Goal: Answer question/provide support: Share knowledge or assist other users

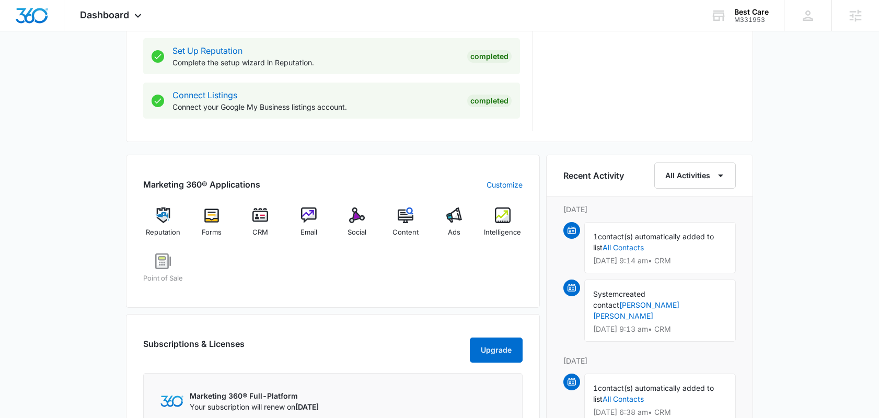
scroll to position [539, 0]
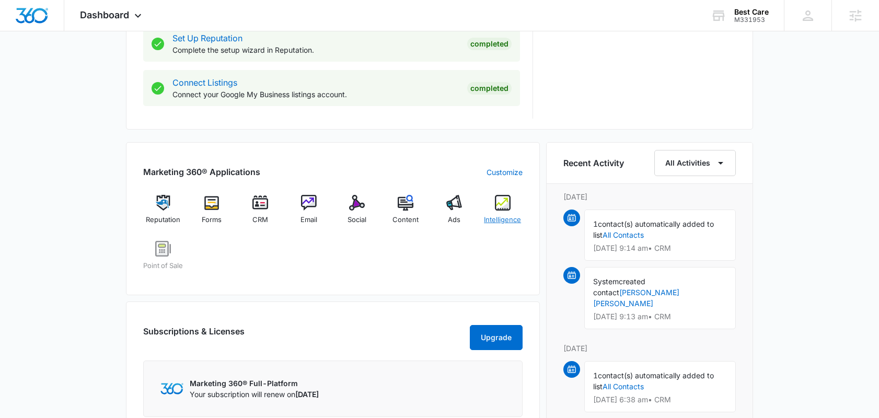
click at [496, 218] on span "Intelligence" at bounding box center [502, 220] width 37 height 10
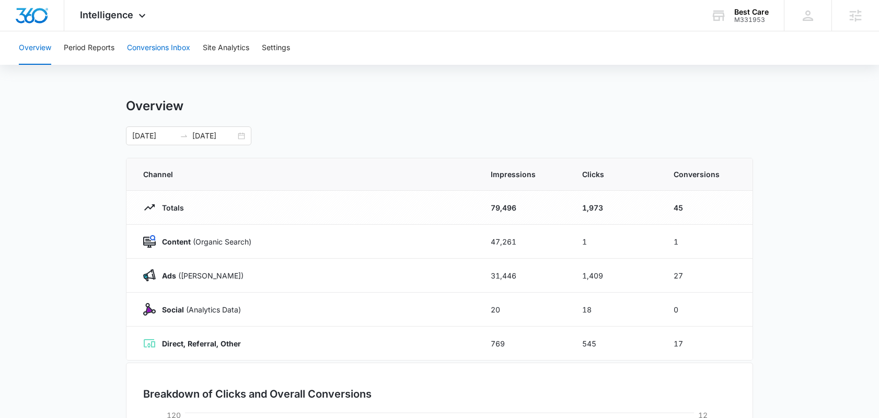
click at [175, 52] on button "Conversions Inbox" at bounding box center [158, 47] width 63 height 33
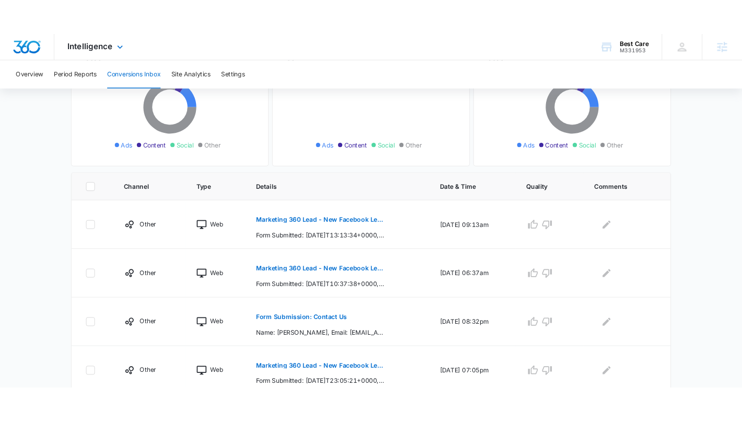
scroll to position [143, 0]
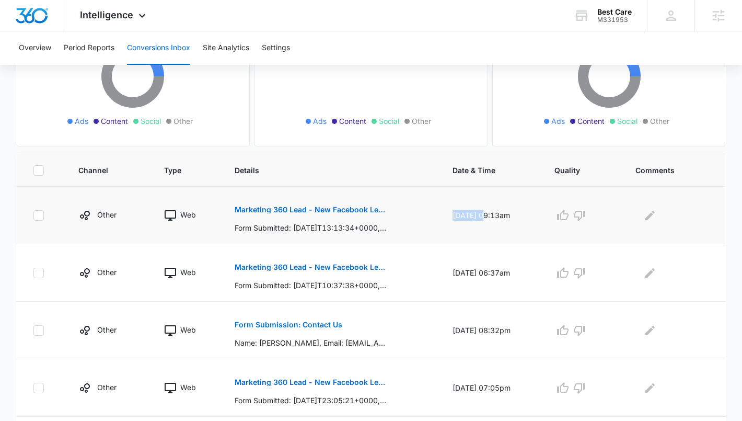
drag, startPoint x: 442, startPoint y: 214, endPoint x: 473, endPoint y: 216, distance: 30.9
click at [473, 216] on td "[DATE] 09:13am" at bounding box center [491, 216] width 102 height 58
copy td "[DATE]"
click at [293, 214] on button "Marketing 360 Lead - New Facebook Lead" at bounding box center [311, 209] width 152 height 25
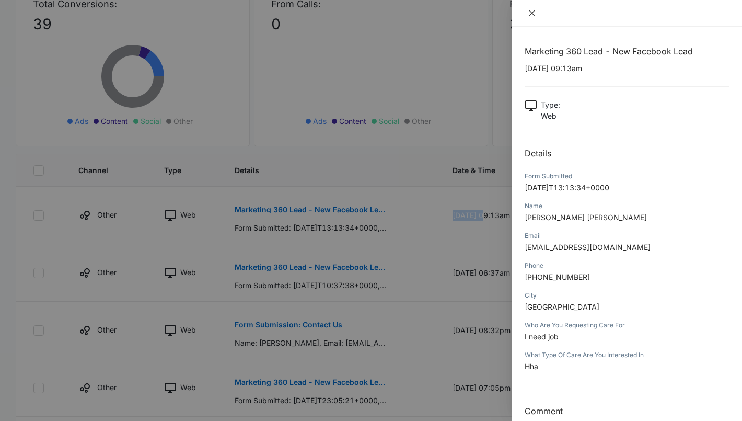
click at [531, 14] on icon "close" at bounding box center [532, 13] width 8 height 8
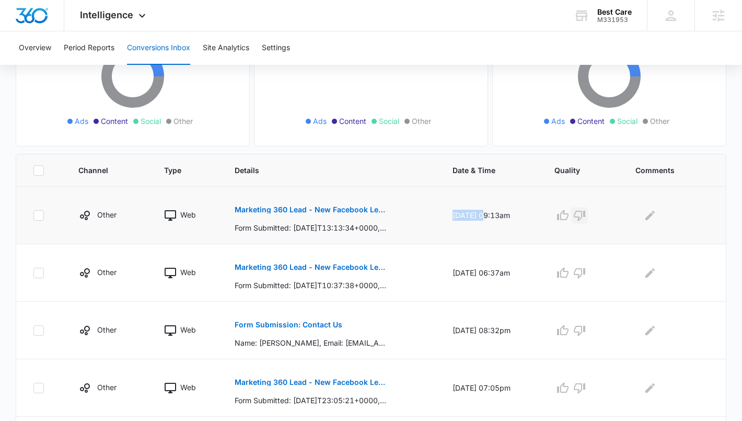
click at [586, 216] on icon "button" at bounding box center [580, 215] width 13 height 13
click at [654, 215] on icon "Edit Comments" at bounding box center [650, 214] width 9 height 9
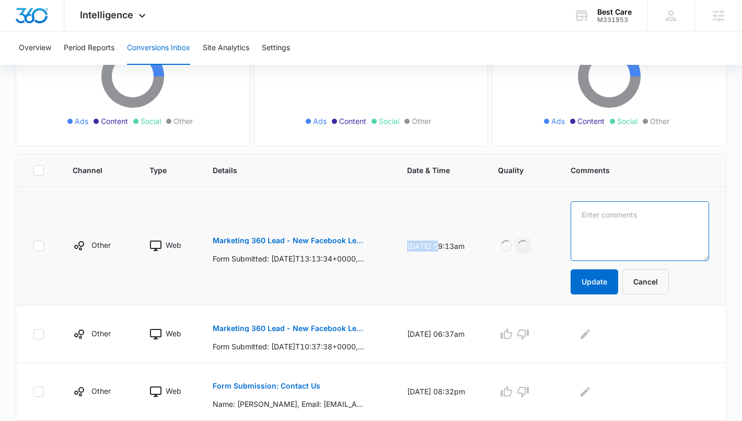
click at [654, 215] on textarea at bounding box center [640, 231] width 139 height 60
type textarea "Looking for a Job"
click at [612, 277] on button "Update" at bounding box center [595, 281] width 48 height 25
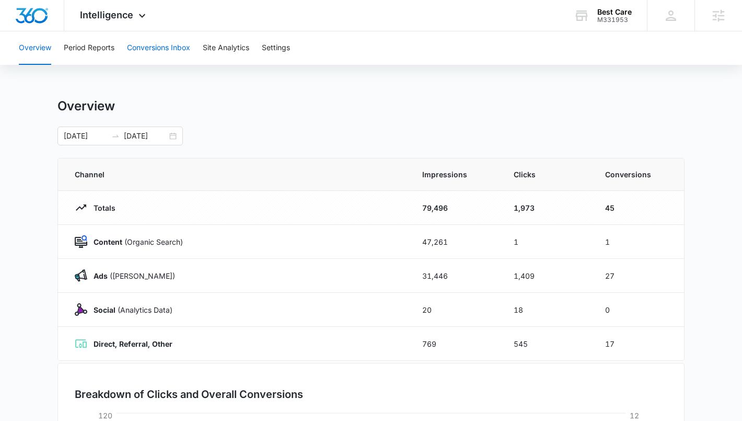
click at [153, 37] on button "Conversions Inbox" at bounding box center [158, 47] width 63 height 33
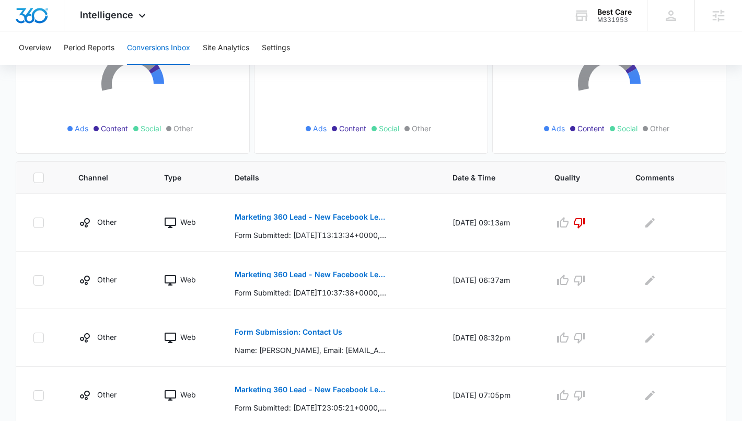
scroll to position [224, 0]
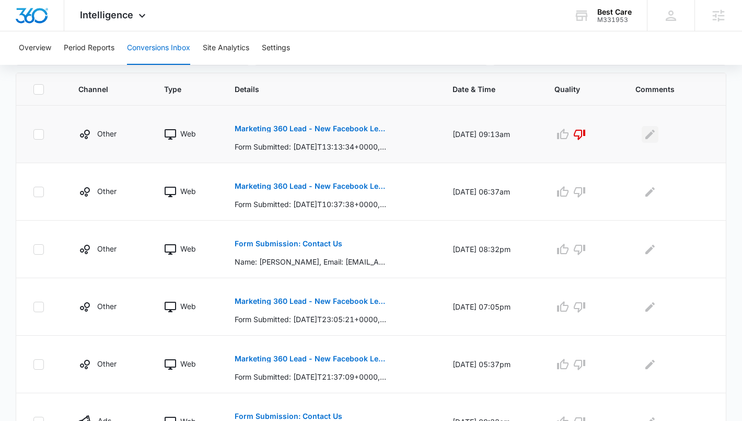
click at [651, 139] on icon "Edit Comments" at bounding box center [650, 133] width 9 height 9
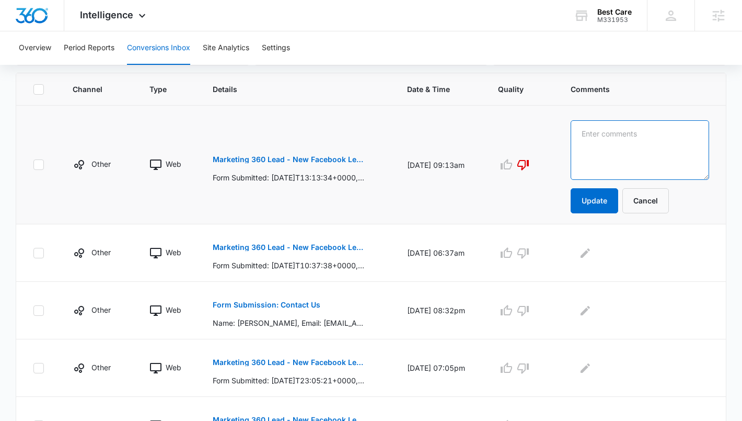
click at [636, 141] on textarea at bounding box center [640, 150] width 139 height 60
type textarea ":"
type textarea "Looking for a job"
click at [609, 196] on button "Update" at bounding box center [595, 200] width 48 height 25
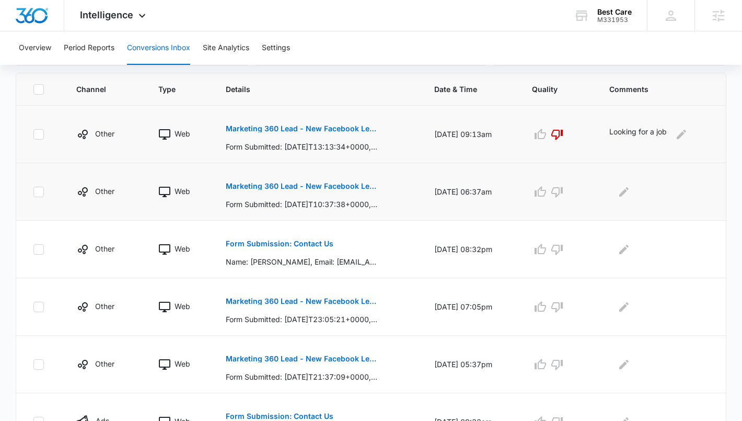
click at [306, 189] on p "Marketing 360 Lead - New Facebook Lead" at bounding box center [302, 185] width 152 height 7
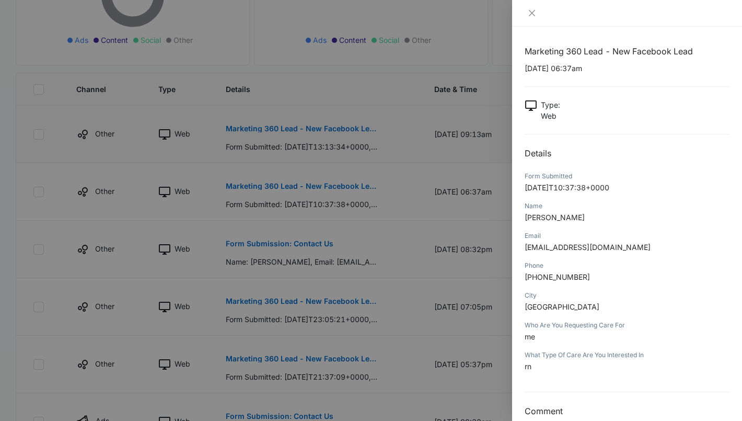
scroll to position [17, 0]
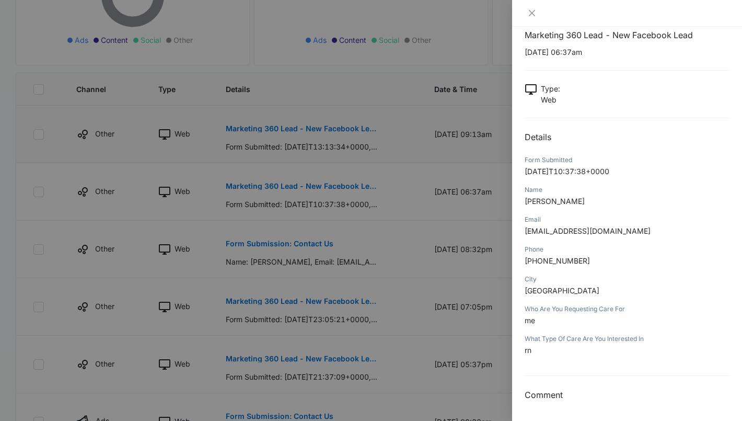
click at [559, 111] on div "Marketing 360 Lead - New Facebook Lead [DATE] 06:37am Type : Web Details Form S…" at bounding box center [627, 215] width 205 height 373
drag, startPoint x: 582, startPoint y: 200, endPoint x: 521, endPoint y: 202, distance: 61.2
click at [521, 202] on div "Marketing 360 Lead - New Facebook Lead [DATE] 06:37am Type : Web Details Form S…" at bounding box center [627, 224] width 230 height 394
copy span "[PERSON_NAME]"
drag, startPoint x: 638, startPoint y: 232, endPoint x: 548, endPoint y: 236, distance: 90.1
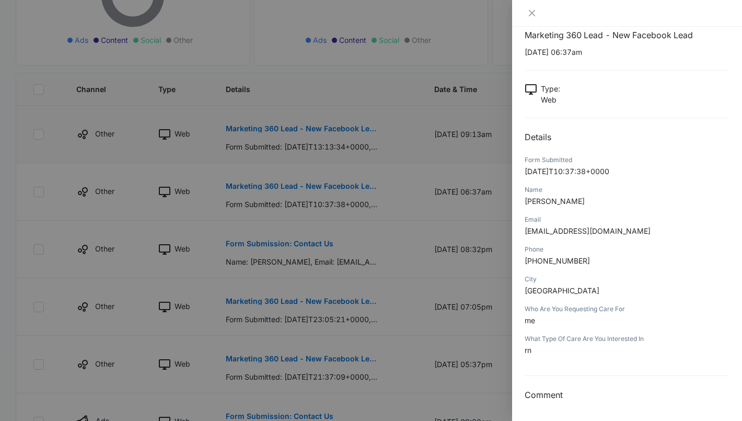
click at [548, 237] on div "Email [EMAIL_ADDRESS][DOMAIN_NAME]" at bounding box center [627, 229] width 205 height 30
drag, startPoint x: 637, startPoint y: 226, endPoint x: 520, endPoint y: 234, distance: 117.3
click at [519, 234] on div "Marketing 360 Lead - New Facebook Lead [DATE] 06:37am Type : Web Details Form S…" at bounding box center [627, 224] width 230 height 394
copy span "[EMAIL_ADDRESS][DOMAIN_NAME]"
drag, startPoint x: 585, startPoint y: 260, endPoint x: 535, endPoint y: 265, distance: 49.9
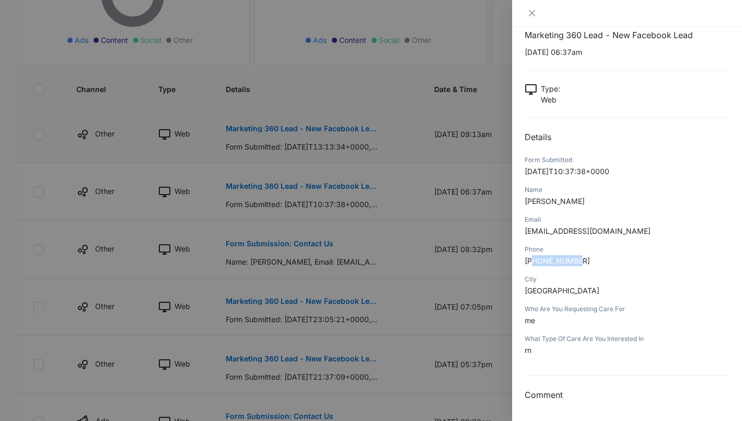
click at [535, 265] on p "[PHONE_NUMBER]" at bounding box center [627, 260] width 205 height 11
copy span "3055706767"
drag, startPoint x: 553, startPoint y: 290, endPoint x: 521, endPoint y: 293, distance: 32.1
click at [521, 293] on div "Marketing 360 Lead - New Facebook Lead [DATE] 06:37am Type : Web Details Form S…" at bounding box center [627, 224] width 230 height 394
copy span "[GEOGRAPHIC_DATA]"
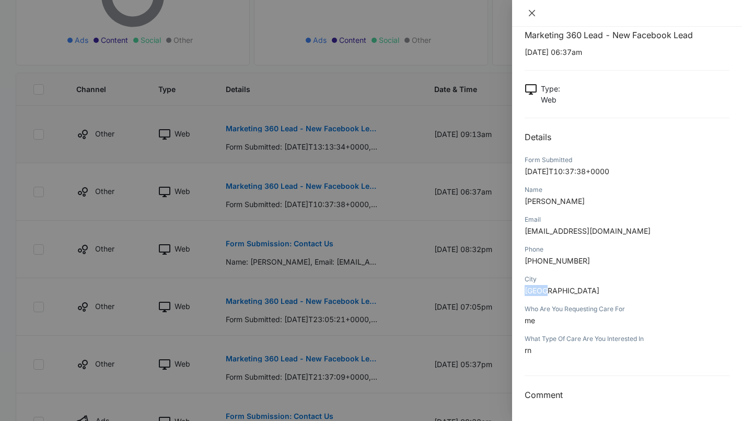
click at [529, 13] on icon "close" at bounding box center [532, 13] width 8 height 8
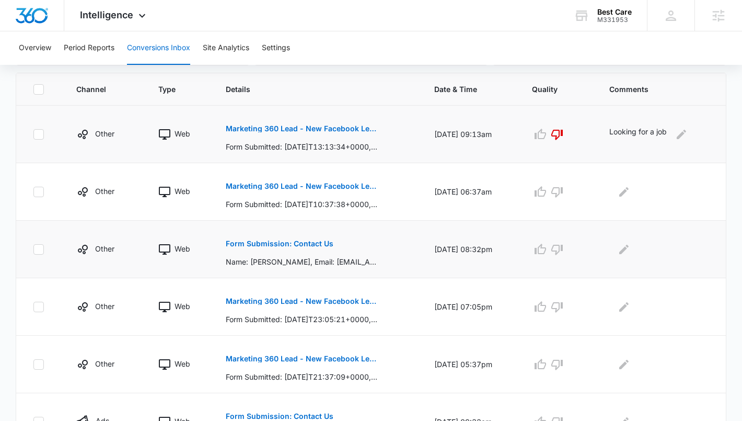
click at [279, 241] on p "Form Submission: Contact Us" at bounding box center [280, 243] width 108 height 7
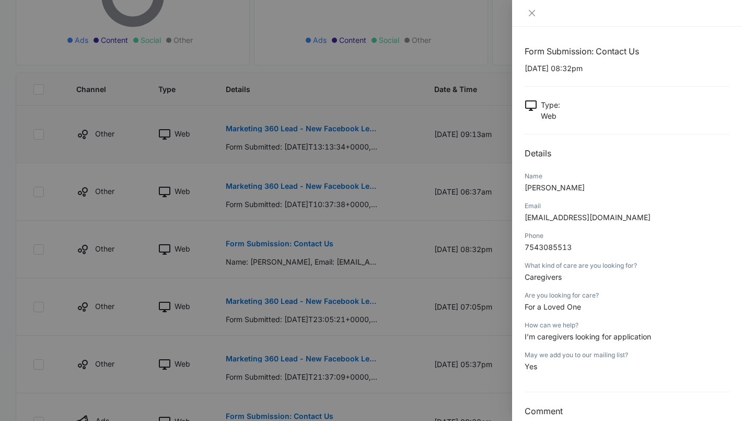
drag, startPoint x: 592, startPoint y: 189, endPoint x: 523, endPoint y: 190, distance: 69.5
click at [523, 190] on div "Form Submission: Contact Us [DATE] 08:32pm Type : Web Details Name [PERSON_NAME…" at bounding box center [627, 224] width 230 height 394
click at [532, 20] on div at bounding box center [627, 13] width 230 height 27
click at [533, 14] on icon "close" at bounding box center [532, 13] width 8 height 8
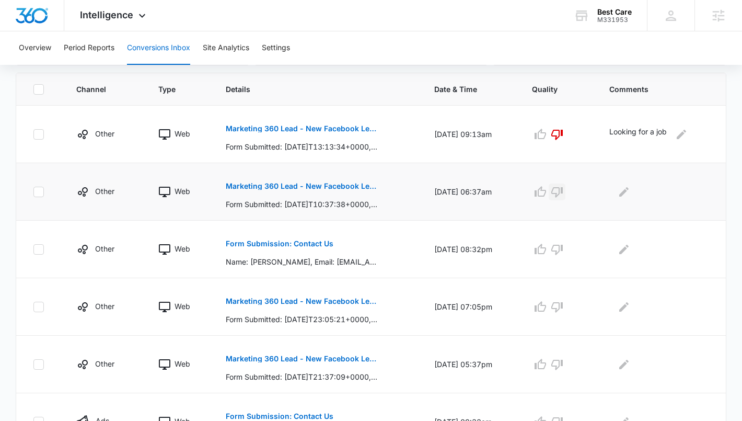
click at [562, 196] on icon "button" at bounding box center [558, 192] width 12 height 10
click at [617, 191] on div at bounding box center [660, 192] width 100 height 17
drag, startPoint x: 614, startPoint y: 132, endPoint x: 671, endPoint y: 128, distance: 57.1
click at [671, 128] on div "Looking for a job" at bounding box center [660, 134] width 100 height 17
click at [563, 193] on icon "button" at bounding box center [557, 192] width 13 height 13
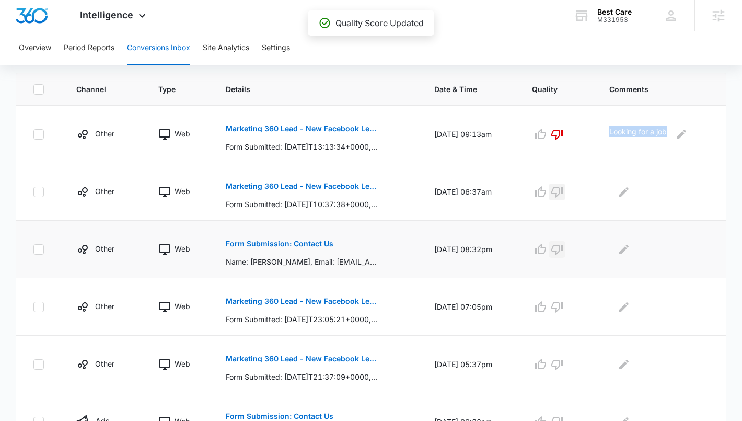
click at [562, 248] on icon "button" at bounding box center [557, 249] width 13 height 13
copy p "Looking for a job"
click at [624, 241] on button "Edit Comments" at bounding box center [624, 249] width 17 height 17
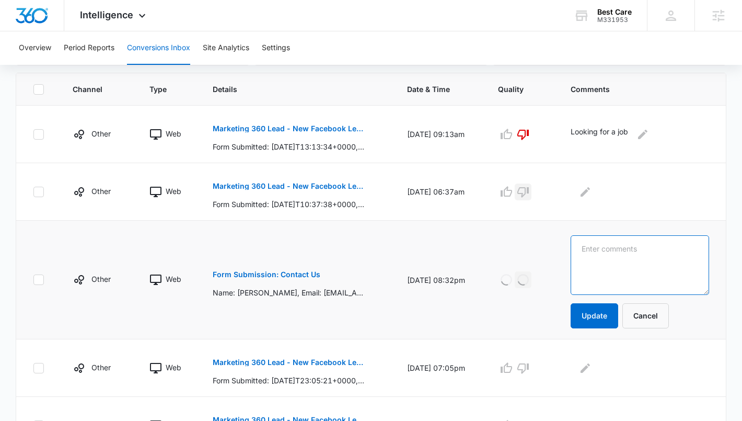
click at [620, 250] on textarea at bounding box center [640, 265] width 139 height 60
paste textarea "Looking for a job"
type textarea "Looking for a job"
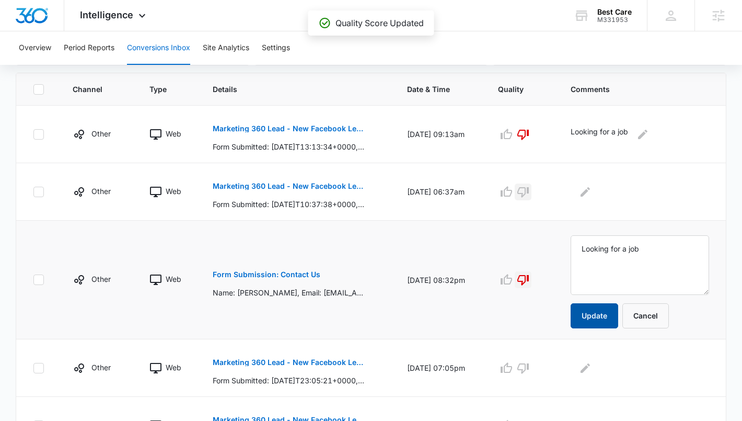
click at [609, 308] on button "Update" at bounding box center [595, 315] width 48 height 25
click at [302, 363] on p "Marketing 360 Lead - New Facebook Lead" at bounding box center [289, 362] width 152 height 7
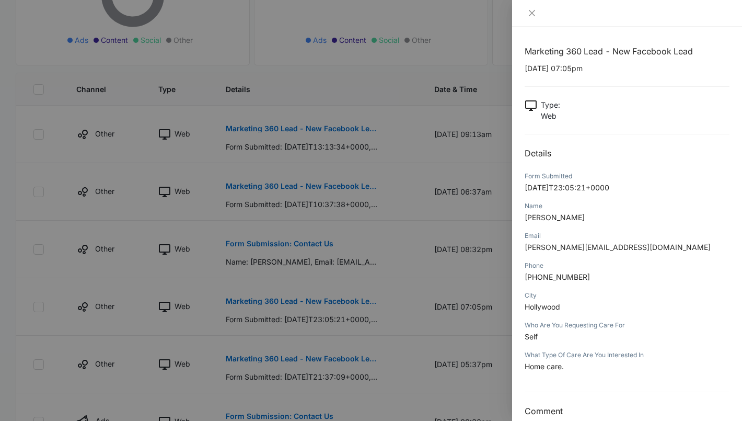
click at [613, 219] on p "[PERSON_NAME]" at bounding box center [627, 217] width 205 height 11
drag, startPoint x: 608, startPoint y: 219, endPoint x: 524, endPoint y: 221, distance: 84.2
click at [523, 221] on div "Marketing 360 Lead - New Facebook Lead [DATE] 07:05pm Type : Web Details Form S…" at bounding box center [627, 224] width 230 height 394
copy span "[PERSON_NAME]"
drag, startPoint x: 582, startPoint y: 276, endPoint x: 535, endPoint y: 279, distance: 46.6
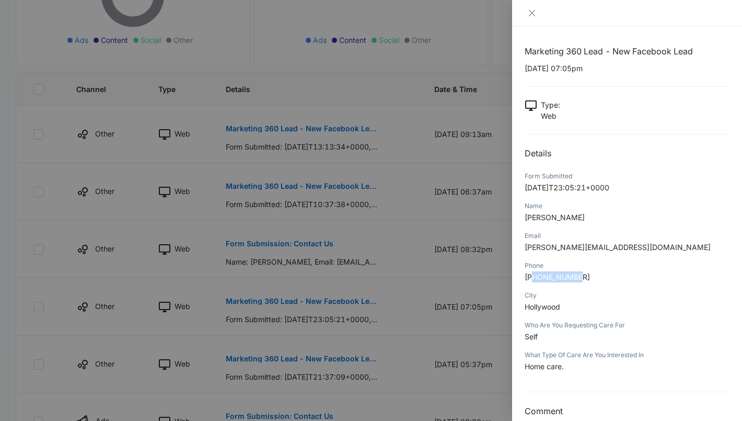
click at [535, 279] on p "[PHONE_NUMBER]" at bounding box center [627, 276] width 205 height 11
copy span "9548548311"
click at [619, 247] on p "[PERSON_NAME][EMAIL_ADDRESS][DOMAIN_NAME]" at bounding box center [627, 247] width 205 height 11
drag, startPoint x: 619, startPoint y: 247, endPoint x: 533, endPoint y: 247, distance: 85.2
click at [533, 247] on p "[PERSON_NAME][EMAIL_ADDRESS][DOMAIN_NAME]" at bounding box center [627, 247] width 205 height 11
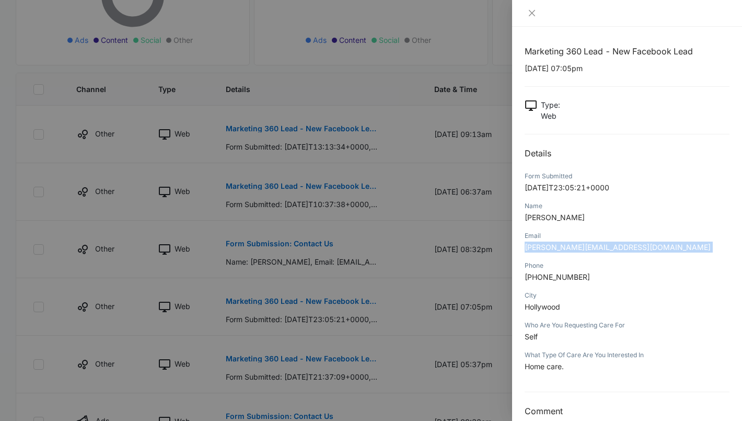
copy span "[PERSON_NAME][EMAIL_ADDRESS][DOMAIN_NAME]"
drag, startPoint x: 560, startPoint y: 307, endPoint x: 517, endPoint y: 308, distance: 42.9
click at [517, 308] on div "Marketing 360 Lead - New Facebook Lead [DATE] 07:05pm Type : Web Details Form S…" at bounding box center [627, 224] width 230 height 394
copy span "Hollywood"
drag, startPoint x: 566, startPoint y: 365, endPoint x: 525, endPoint y: 367, distance: 40.8
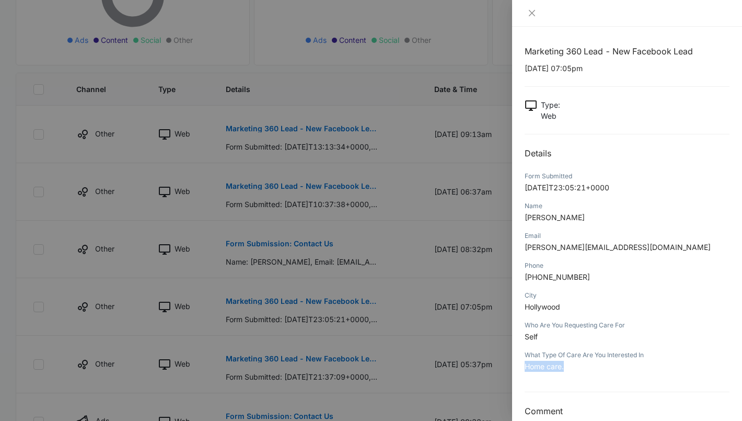
click at [525, 367] on p "Home care." at bounding box center [627, 366] width 205 height 11
click at [530, 17] on icon "close" at bounding box center [532, 13] width 8 height 8
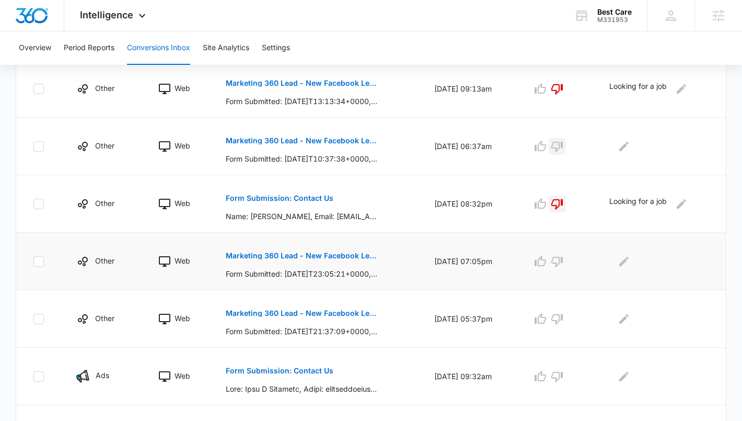
scroll to position [272, 0]
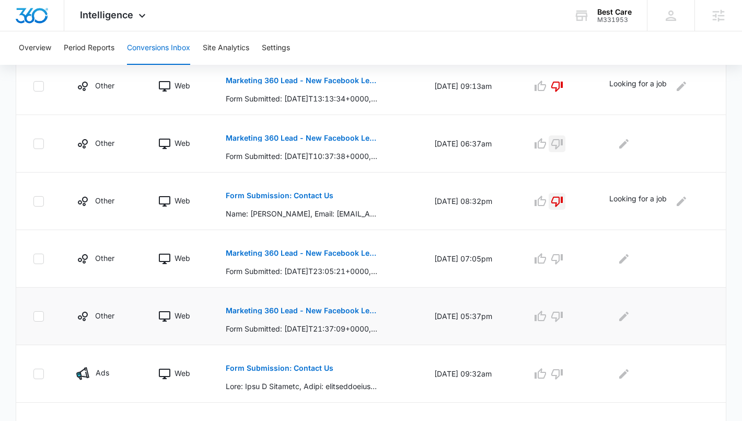
click at [283, 310] on p "Marketing 360 Lead - New Facebook Lead" at bounding box center [302, 310] width 152 height 7
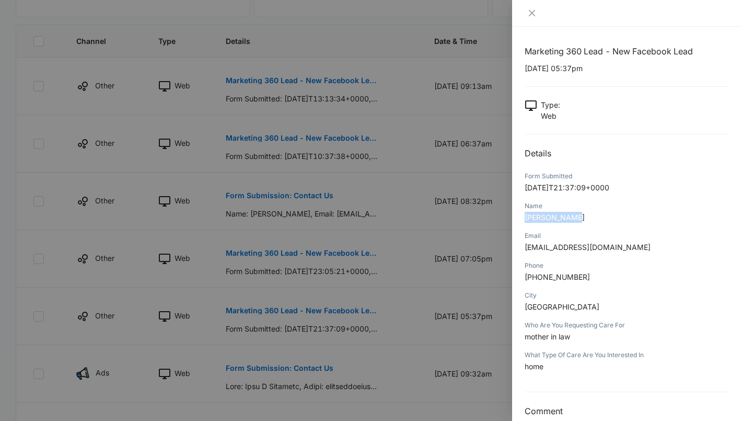
drag, startPoint x: 571, startPoint y: 219, endPoint x: 525, endPoint y: 219, distance: 46.0
click at [525, 219] on p "[PERSON_NAME]" at bounding box center [627, 217] width 205 height 11
drag, startPoint x: 587, startPoint y: 278, endPoint x: 535, endPoint y: 278, distance: 51.8
click at [535, 278] on p "[PHONE_NUMBER]" at bounding box center [627, 276] width 205 height 11
drag, startPoint x: 618, startPoint y: 247, endPoint x: 525, endPoint y: 250, distance: 93.1
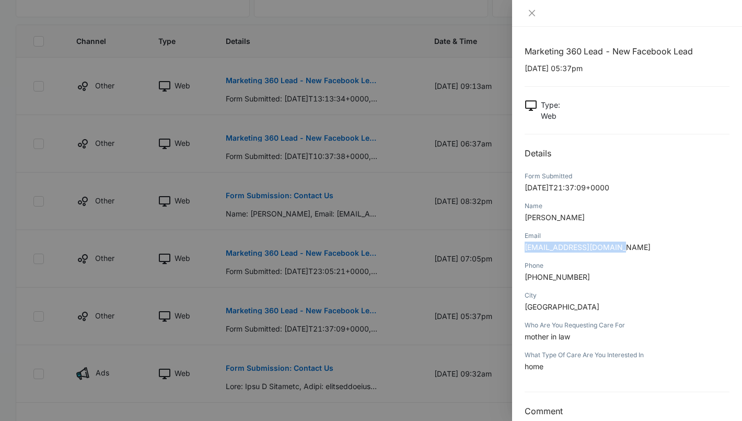
click at [525, 250] on p "[EMAIL_ADDRESS][DOMAIN_NAME]" at bounding box center [627, 247] width 205 height 11
drag, startPoint x: 567, startPoint y: 311, endPoint x: 524, endPoint y: 311, distance: 42.9
click at [523, 311] on div "Marketing 360 Lead - New Facebook Lead [DATE] 05:37pm Type : Web Details Form S…" at bounding box center [627, 224] width 230 height 394
drag, startPoint x: 574, startPoint y: 338, endPoint x: 529, endPoint y: 338, distance: 45.0
click at [529, 338] on p "mother in law" at bounding box center [627, 336] width 205 height 11
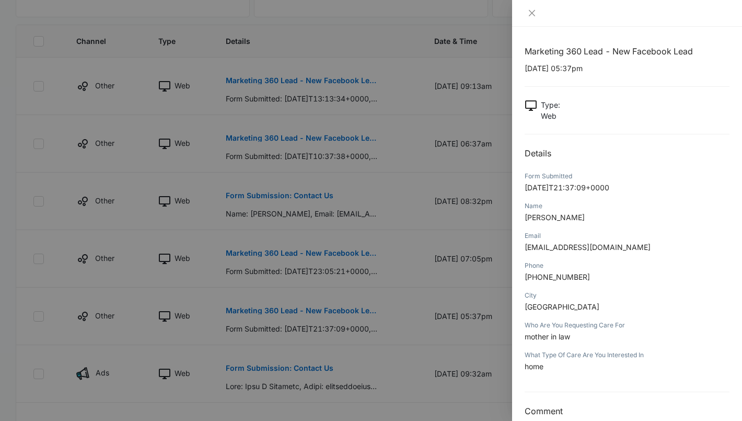
click at [594, 337] on p "mother in law" at bounding box center [627, 336] width 205 height 11
click at [567, 336] on span "mother in law" at bounding box center [547, 336] width 45 height 9
drag, startPoint x: 577, startPoint y: 338, endPoint x: 524, endPoint y: 339, distance: 52.3
click at [524, 339] on div "Marketing 360 Lead - New Facebook Lead [DATE] 05:37pm Type : Web Details Form S…" at bounding box center [627, 224] width 230 height 394
click at [540, 14] on div at bounding box center [627, 12] width 205 height 9
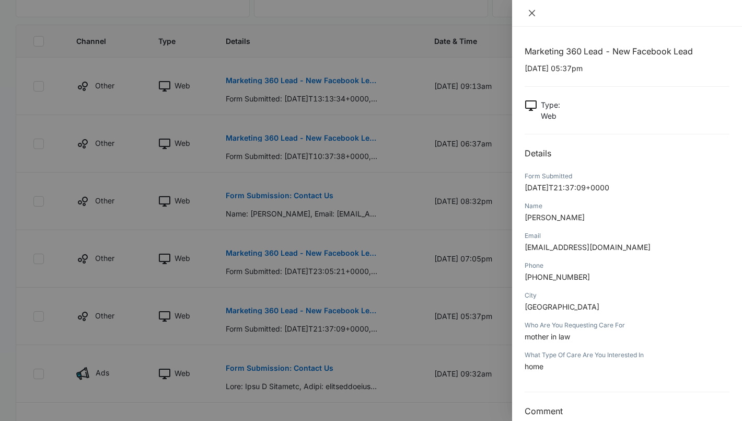
click at [533, 14] on icon "close" at bounding box center [532, 13] width 6 height 6
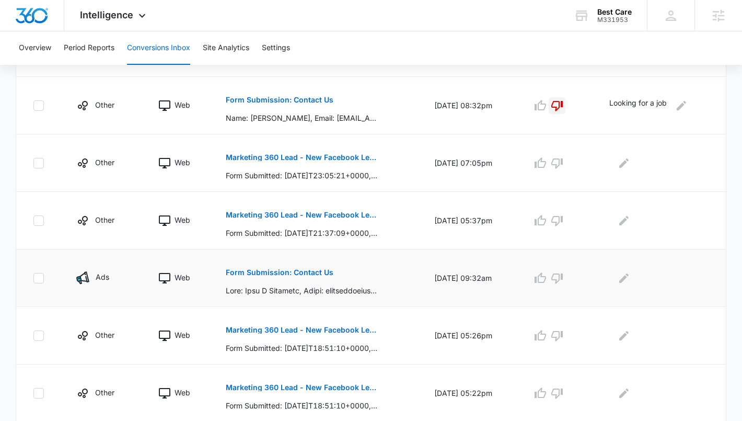
scroll to position [405, 0]
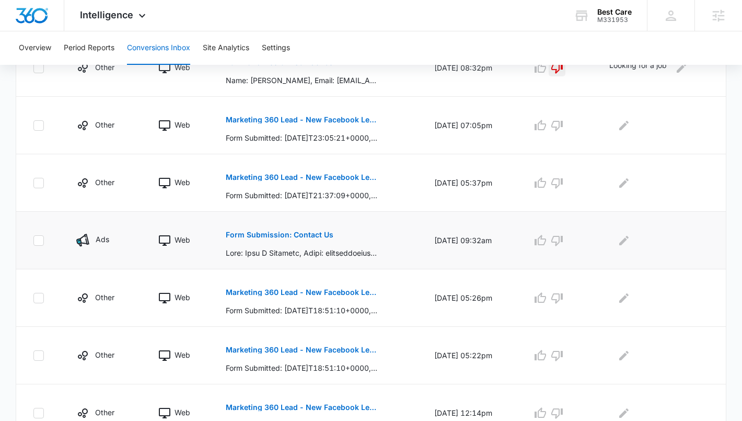
click at [312, 234] on p "Form Submission: Contact Us" at bounding box center [280, 234] width 108 height 7
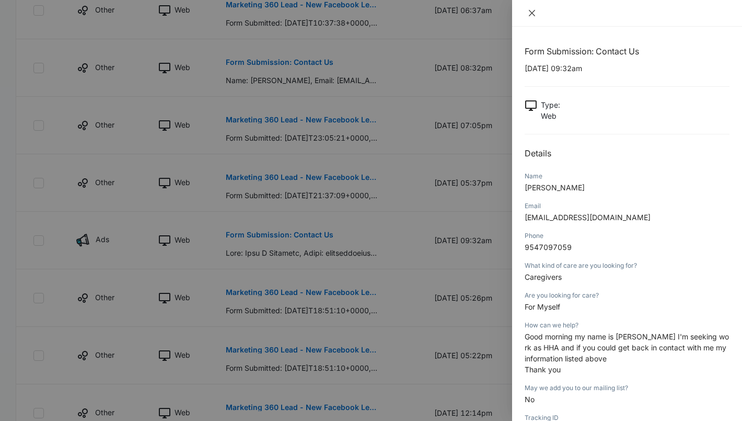
click at [528, 10] on icon "close" at bounding box center [532, 13] width 8 height 8
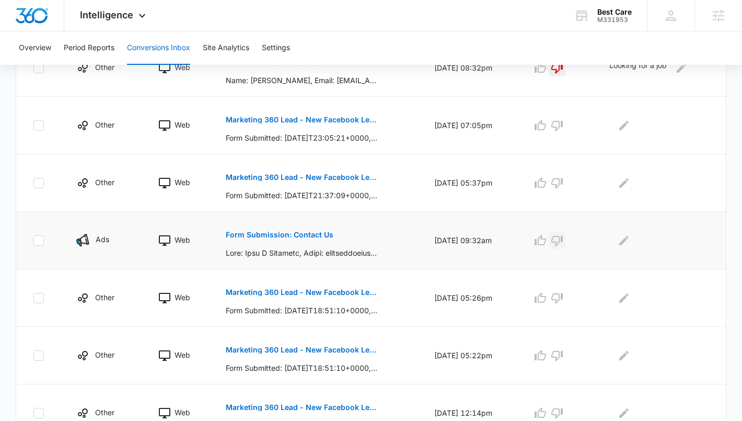
click at [563, 242] on icon "button" at bounding box center [558, 241] width 12 height 10
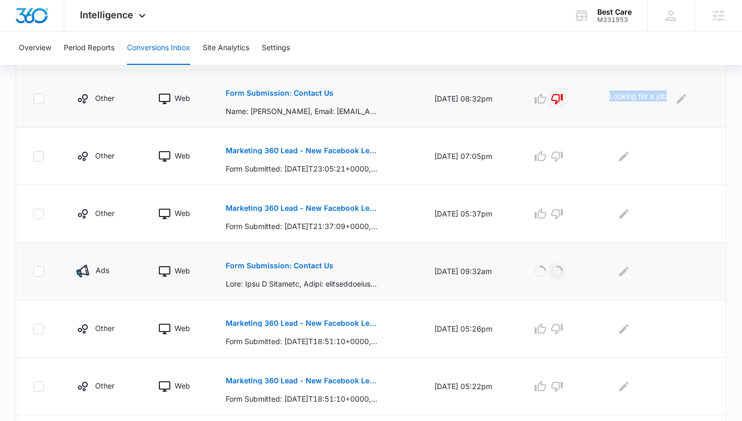
drag, startPoint x: 614, startPoint y: 96, endPoint x: 671, endPoint y: 98, distance: 57.0
click at [671, 98] on div "Looking for a job" at bounding box center [660, 98] width 100 height 17
click at [627, 277] on icon "Edit Comments" at bounding box center [624, 271] width 13 height 13
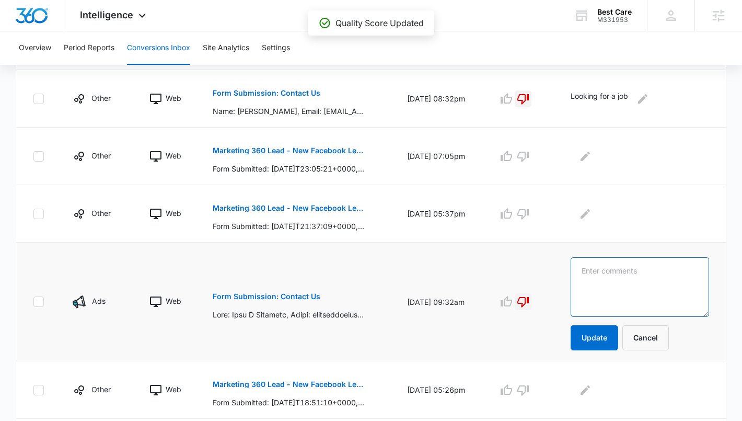
click at [626, 277] on textarea at bounding box center [640, 287] width 139 height 60
paste textarea "Looking for a job"
type textarea "Looking for a job"
click at [611, 333] on button "Update" at bounding box center [595, 337] width 48 height 25
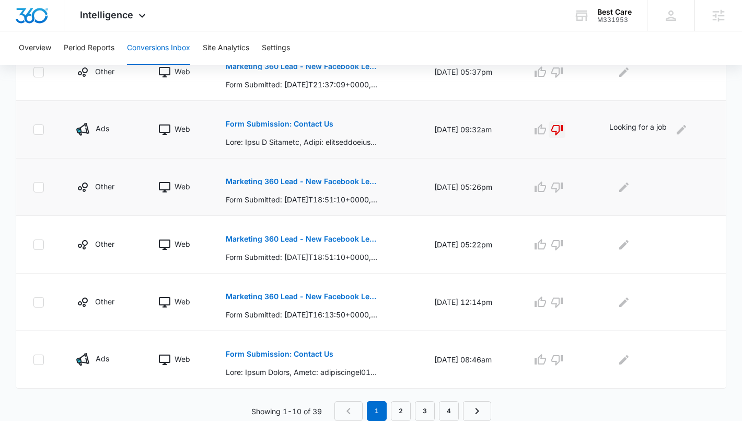
scroll to position [516, 0]
click at [327, 179] on p "Marketing 360 Lead - New Facebook Lead" at bounding box center [302, 181] width 152 height 7
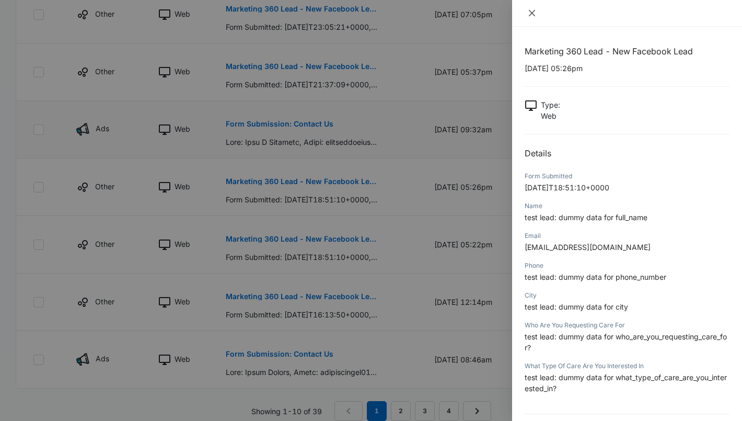
click at [530, 14] on icon "close" at bounding box center [532, 13] width 8 height 8
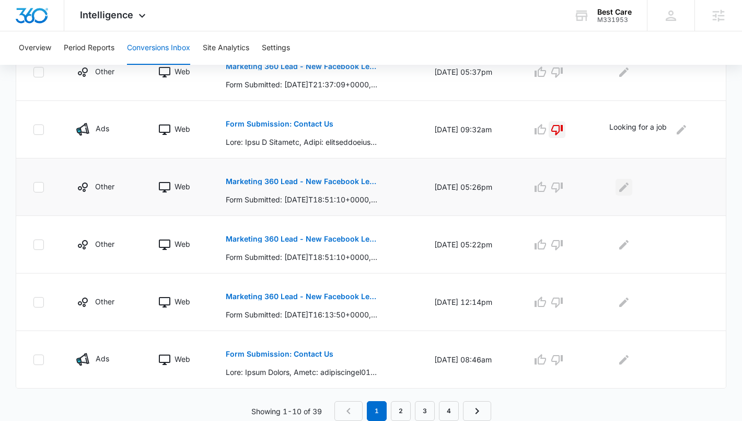
click at [629, 187] on icon "Edit Comments" at bounding box center [624, 187] width 13 height 13
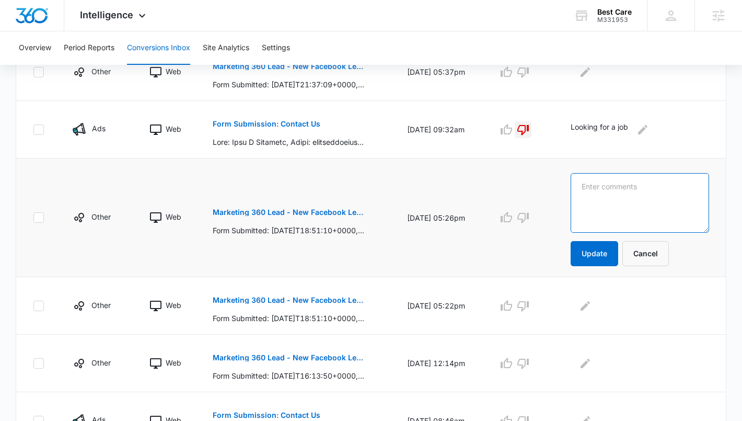
click at [629, 187] on textarea at bounding box center [640, 203] width 139 height 60
type textarea "Test"
click at [604, 259] on button "Update" at bounding box center [595, 253] width 48 height 25
click at [304, 297] on p "Marketing 360 Lead - New Facebook Lead" at bounding box center [289, 299] width 152 height 7
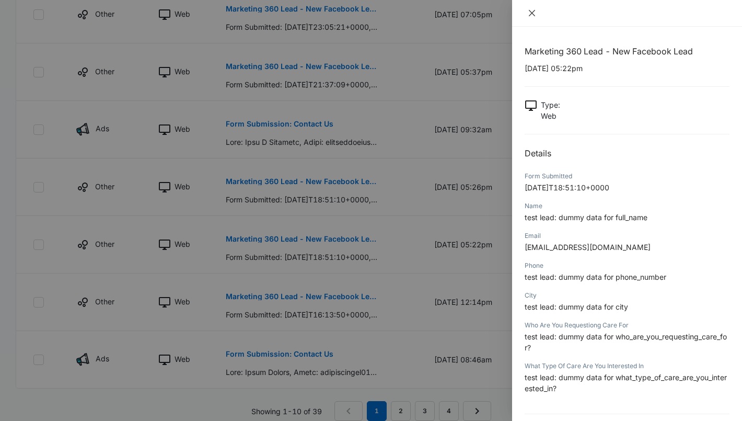
click at [529, 14] on icon "close" at bounding box center [532, 13] width 8 height 8
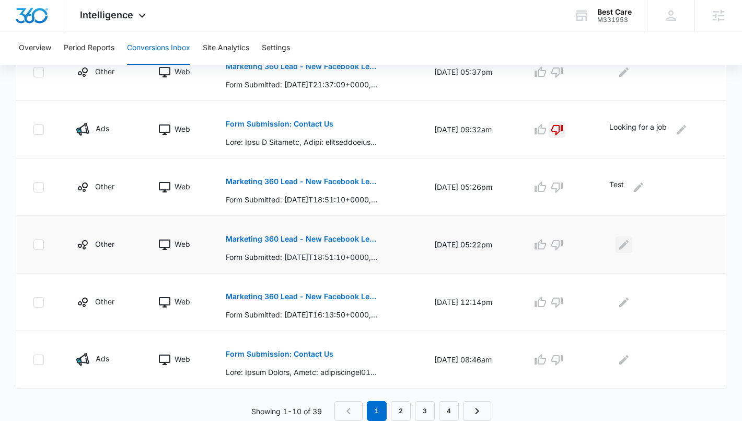
click at [627, 248] on icon "Edit Comments" at bounding box center [624, 244] width 13 height 13
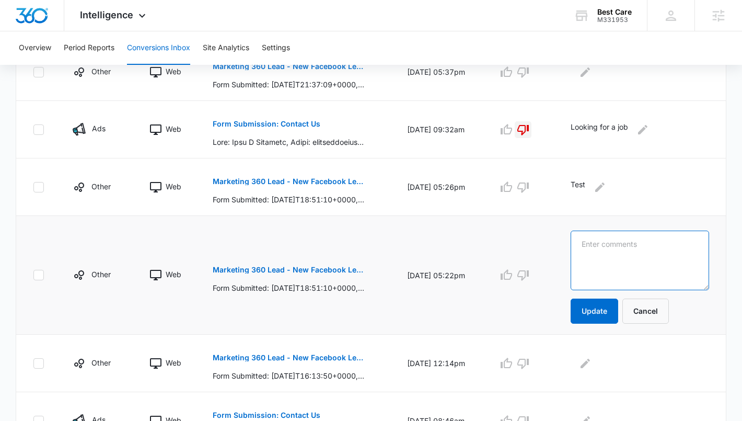
click at [628, 246] on textarea at bounding box center [640, 261] width 139 height 60
type textarea "Test"
click at [610, 310] on button "Update" at bounding box center [595, 311] width 48 height 25
click at [327, 357] on p "Marketing 360 Lead - New Facebook Lead" at bounding box center [289, 357] width 152 height 7
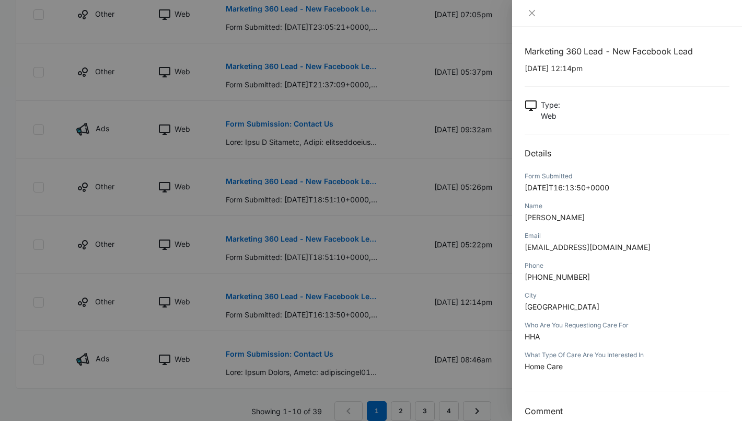
click at [594, 219] on p "[PERSON_NAME]" at bounding box center [627, 217] width 205 height 11
drag, startPoint x: 594, startPoint y: 216, endPoint x: 527, endPoint y: 215, distance: 66.9
click at [527, 215] on p "[PERSON_NAME]" at bounding box center [627, 217] width 205 height 11
drag, startPoint x: 630, startPoint y: 247, endPoint x: 525, endPoint y: 251, distance: 104.7
click at [525, 251] on p "[EMAIL_ADDRESS][DOMAIN_NAME]" at bounding box center [627, 247] width 205 height 11
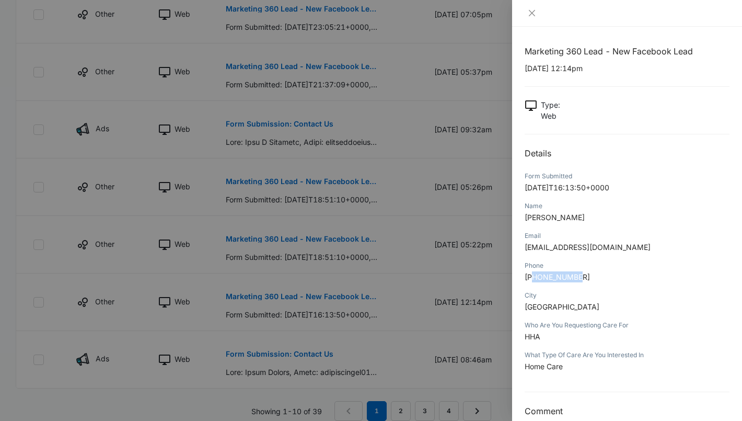
drag, startPoint x: 582, startPoint y: 277, endPoint x: 535, endPoint y: 276, distance: 47.1
click at [535, 276] on p "[PHONE_NUMBER]" at bounding box center [627, 276] width 205 height 11
drag, startPoint x: 579, startPoint y: 309, endPoint x: 512, endPoint y: 309, distance: 66.9
click at [512, 309] on div "Marketing 360 Lead - New Facebook Lead [DATE] 12:14pm Type : Web Details Form S…" at bounding box center [627, 224] width 230 height 394
drag, startPoint x: 547, startPoint y: 336, endPoint x: 525, endPoint y: 336, distance: 22.5
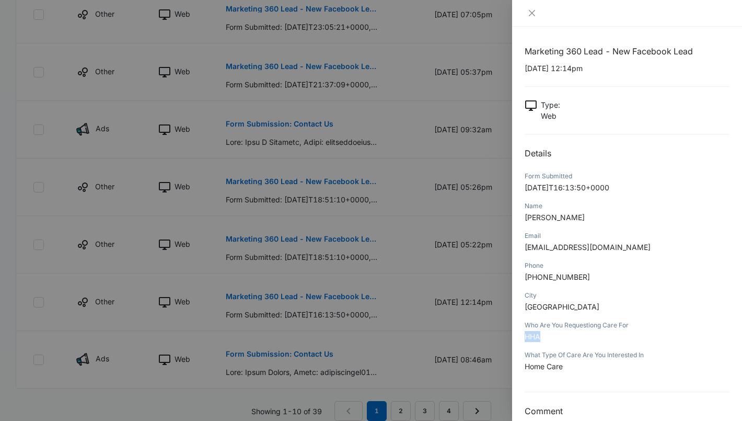
click at [525, 336] on p "HHA" at bounding box center [627, 336] width 205 height 11
click at [530, 11] on icon "close" at bounding box center [532, 13] width 6 height 6
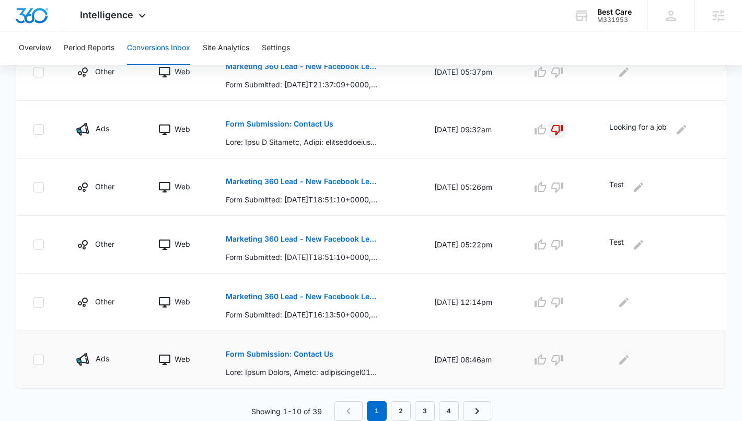
click at [304, 354] on p "Form Submission: Contact Us" at bounding box center [280, 353] width 108 height 7
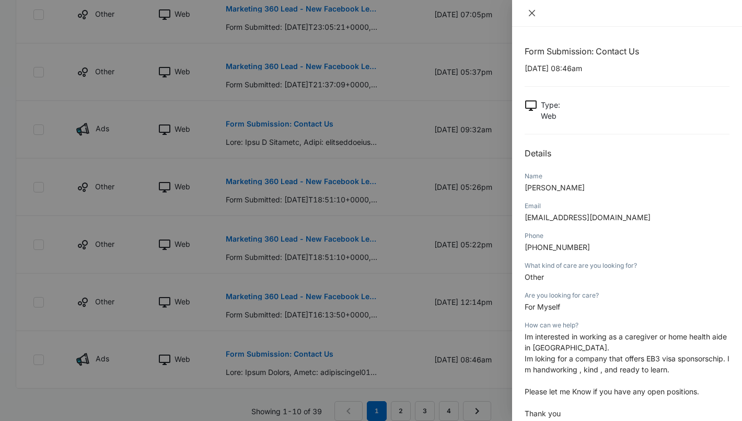
click at [532, 13] on icon "close" at bounding box center [532, 13] width 6 height 6
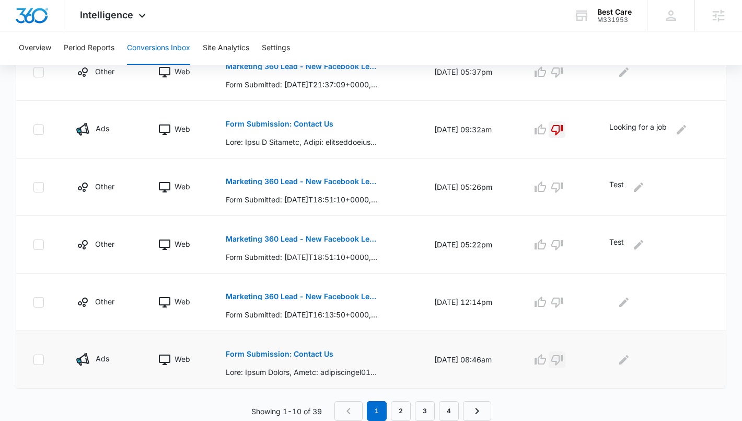
click at [563, 361] on icon "button" at bounding box center [558, 360] width 12 height 10
click at [625, 361] on icon "Edit Comments" at bounding box center [624, 358] width 9 height 9
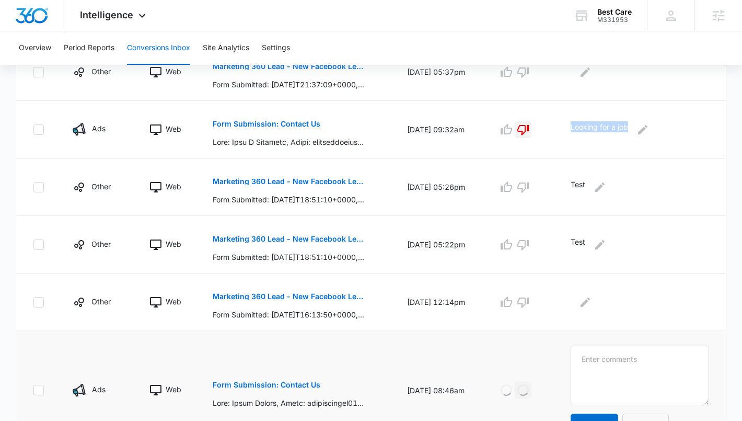
drag, startPoint x: 586, startPoint y: 125, endPoint x: 644, endPoint y: 123, distance: 58.1
click at [644, 123] on td "Looking for a job" at bounding box center [642, 130] width 168 height 58
click at [614, 353] on textarea at bounding box center [640, 376] width 139 height 60
paste textarea "Looking for a job"
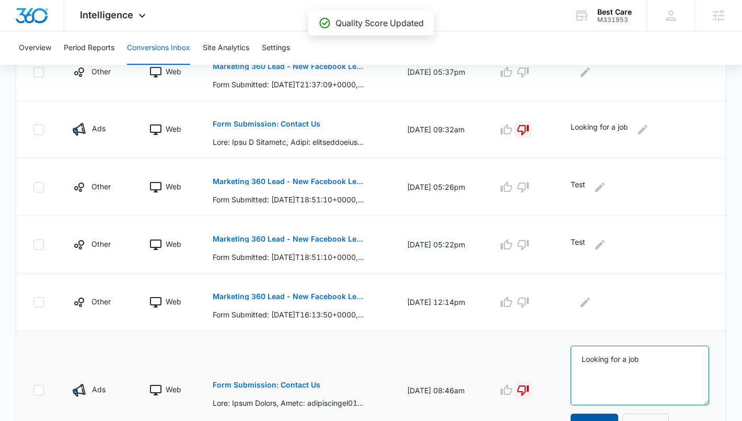
type textarea "Looking for a job"
click at [611, 415] on button "Update" at bounding box center [595, 426] width 48 height 25
click at [608, 416] on button "Update" at bounding box center [595, 426] width 48 height 25
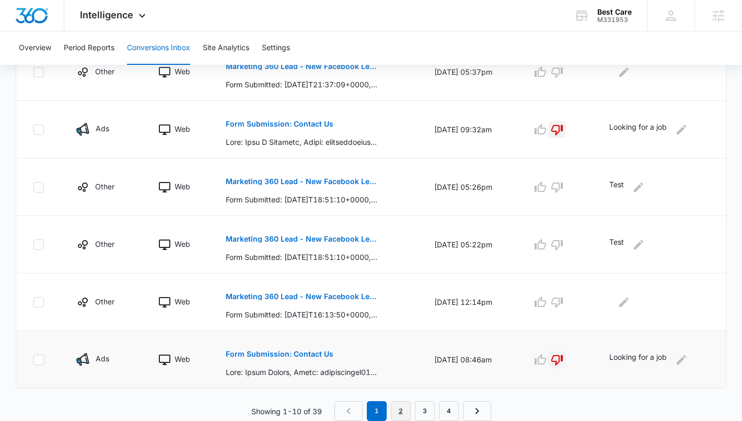
click at [395, 404] on link "2" at bounding box center [401, 411] width 20 height 20
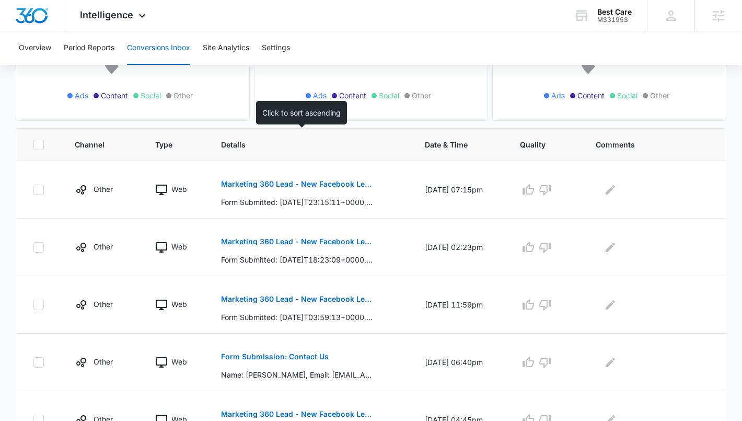
scroll to position [222, 0]
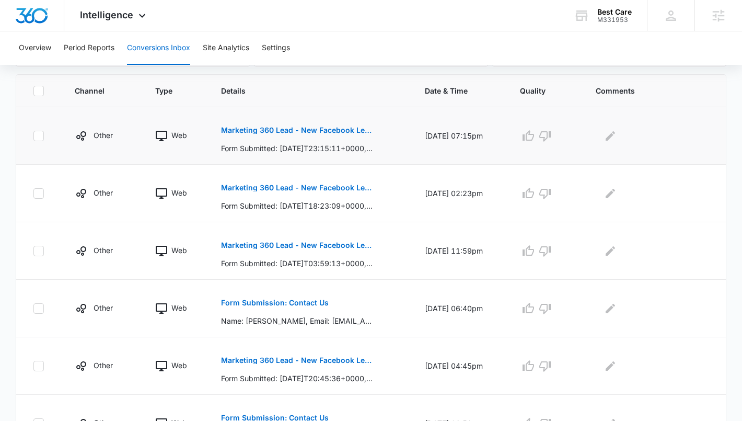
click at [326, 128] on p "Marketing 360 Lead - New Facebook Lead" at bounding box center [297, 130] width 152 height 7
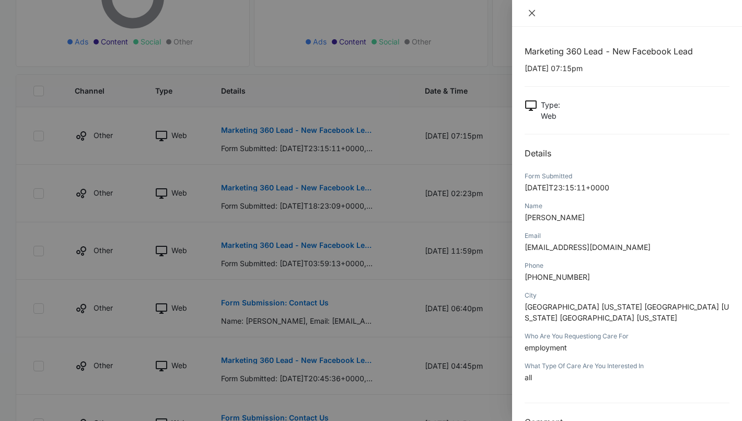
click at [533, 9] on icon "close" at bounding box center [532, 13] width 8 height 8
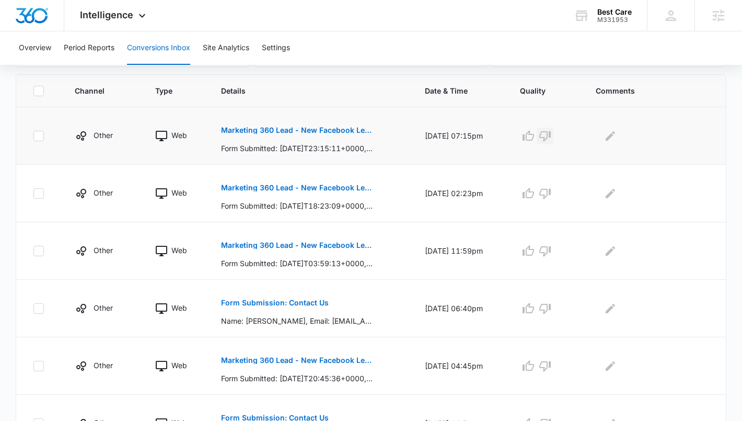
click at [550, 135] on icon "button" at bounding box center [545, 136] width 13 height 13
click at [611, 137] on icon "Edit Comments" at bounding box center [610, 135] width 9 height 9
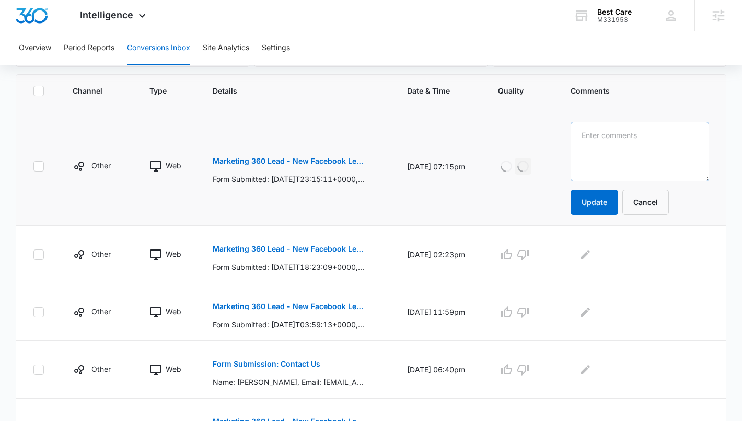
click at [611, 147] on textarea at bounding box center [640, 152] width 139 height 60
paste textarea "Looking for a job"
type textarea "Looking for a job"
click at [613, 197] on button "Update" at bounding box center [595, 202] width 48 height 25
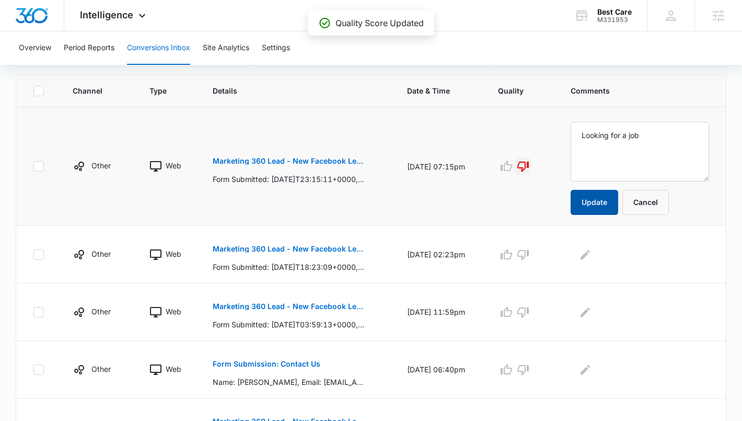
click at [603, 203] on button "Update" at bounding box center [595, 202] width 48 height 25
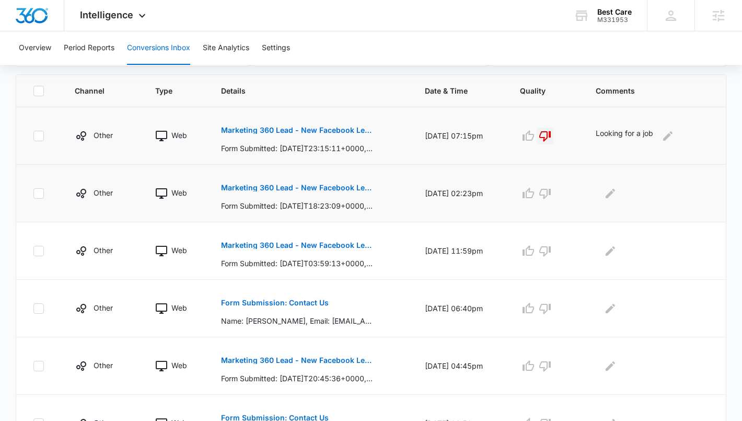
click at [309, 180] on button "Marketing 360 Lead - New Facebook Lead" at bounding box center [297, 187] width 152 height 25
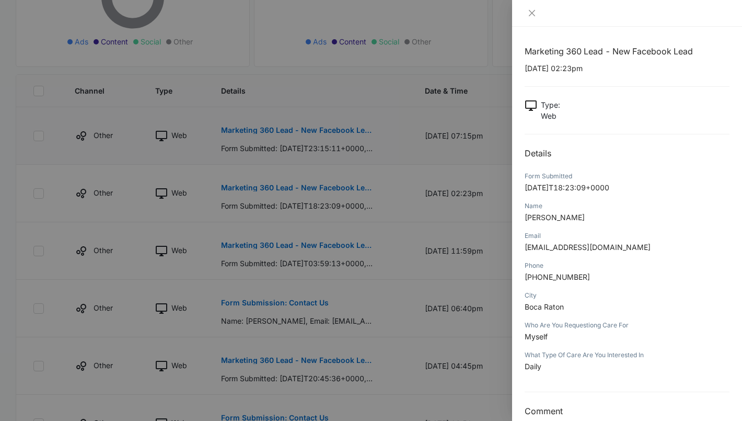
drag, startPoint x: 587, startPoint y: 213, endPoint x: 523, endPoint y: 220, distance: 64.1
click at [523, 220] on div "Marketing 360 Lead - New Facebook Lead [DATE] 02:23pm Type : Web Details Form S…" at bounding box center [627, 224] width 230 height 394
drag, startPoint x: 609, startPoint y: 248, endPoint x: 524, endPoint y: 249, distance: 84.7
click at [524, 249] on div "Marketing 360 Lead - New Facebook Lead [DATE] 02:23pm Type : Web Details Form S…" at bounding box center [627, 224] width 230 height 394
drag, startPoint x: 579, startPoint y: 279, endPoint x: 545, endPoint y: 281, distance: 34.0
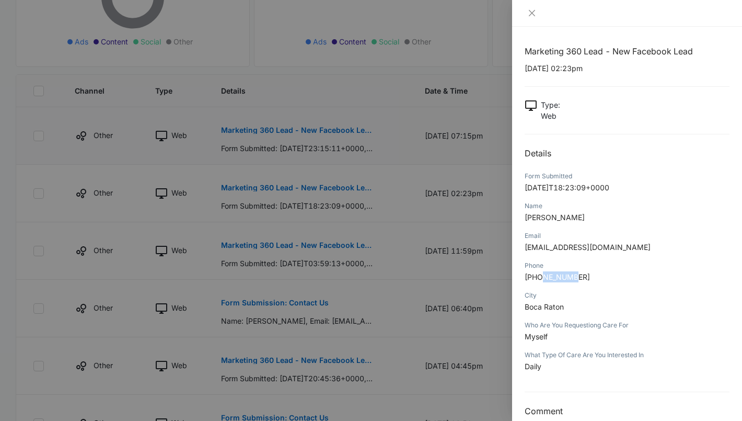
click at [545, 281] on span "[PHONE_NUMBER]" at bounding box center [557, 276] width 65 height 9
drag, startPoint x: 594, startPoint y: 281, endPoint x: 535, endPoint y: 279, distance: 59.1
click at [535, 279] on p "[PHONE_NUMBER]" at bounding box center [627, 276] width 205 height 11
drag, startPoint x: 564, startPoint y: 307, endPoint x: 523, endPoint y: 307, distance: 40.8
click at [523, 307] on div "Marketing 360 Lead - New Facebook Lead [DATE] 02:23pm Type : Web Details Form S…" at bounding box center [627, 224] width 230 height 394
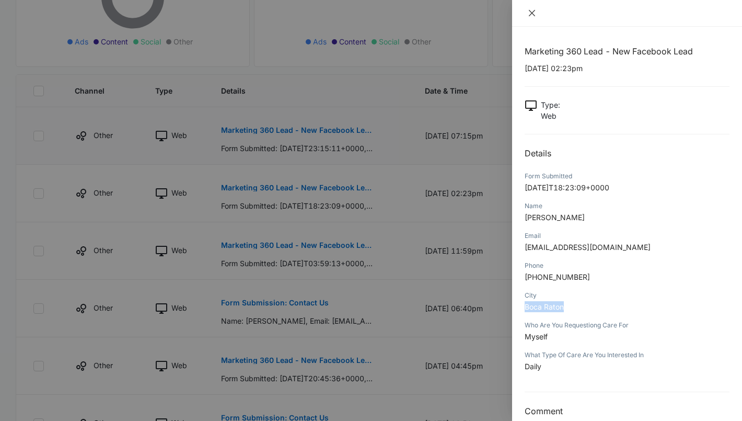
click at [532, 12] on icon "close" at bounding box center [532, 13] width 8 height 8
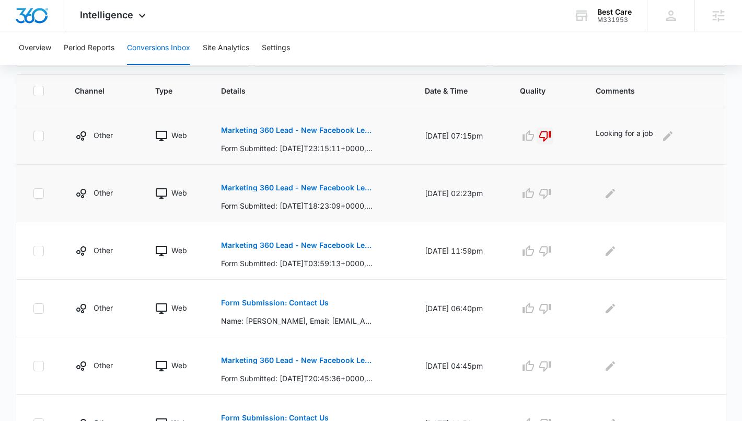
click at [268, 194] on button "Marketing 360 Lead - New Facebook Lead" at bounding box center [297, 187] width 152 height 25
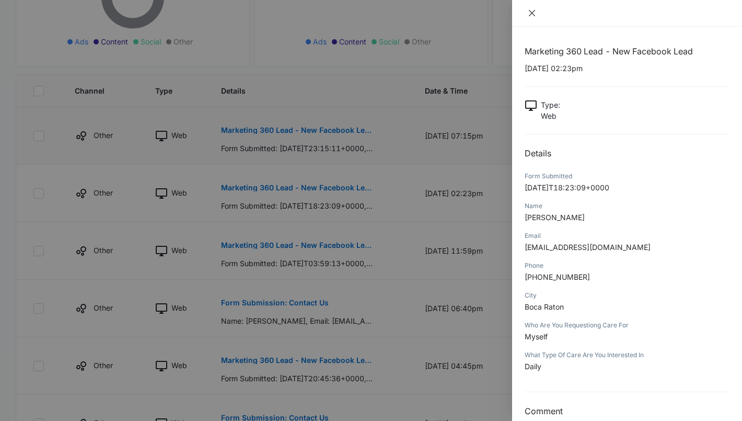
click at [534, 16] on icon "close" at bounding box center [532, 13] width 8 height 8
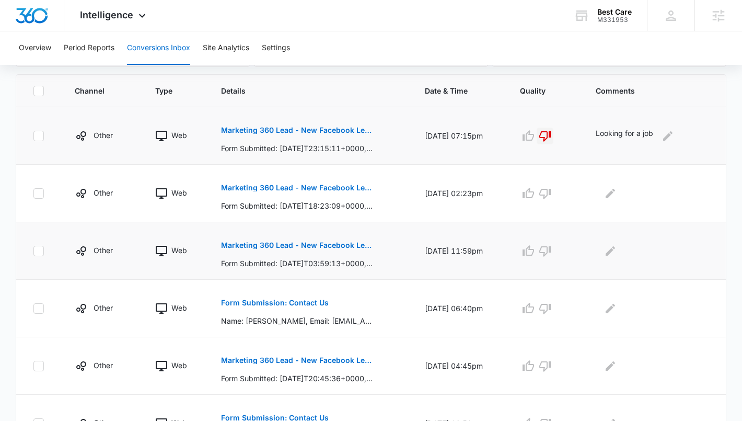
click at [292, 247] on p "Marketing 360 Lead - New Facebook Lead" at bounding box center [297, 245] width 152 height 7
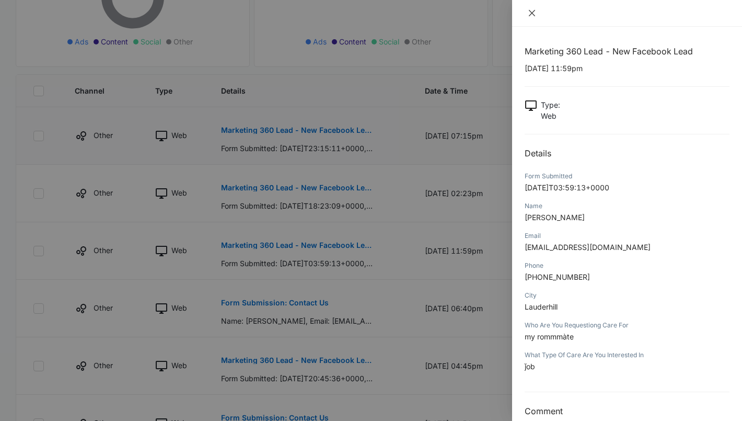
click at [536, 10] on button "Close" at bounding box center [532, 12] width 15 height 9
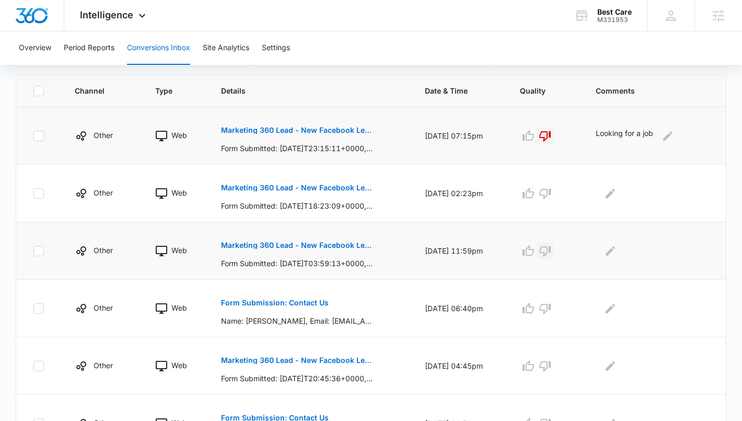
click at [552, 250] on icon "button" at bounding box center [545, 251] width 13 height 13
drag, startPoint x: 600, startPoint y: 132, endPoint x: 657, endPoint y: 134, distance: 56.5
click at [654, 134] on p "Looking for a job" at bounding box center [625, 136] width 58 height 17
click at [617, 253] on icon "Edit Comments" at bounding box center [610, 251] width 13 height 13
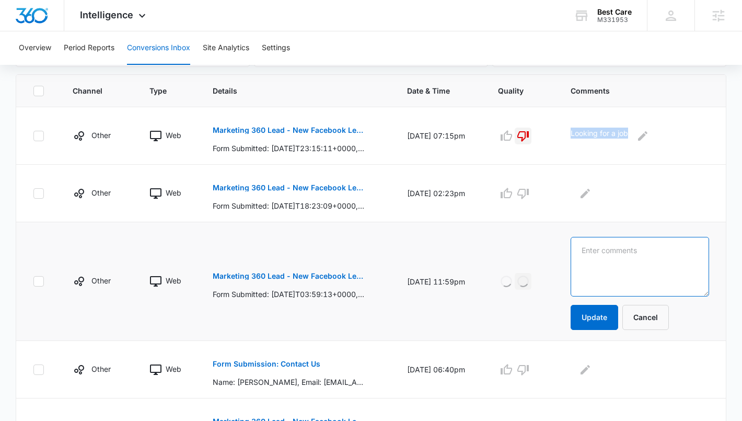
click at [617, 253] on textarea at bounding box center [640, 267] width 139 height 60
paste textarea "Looking for a job"
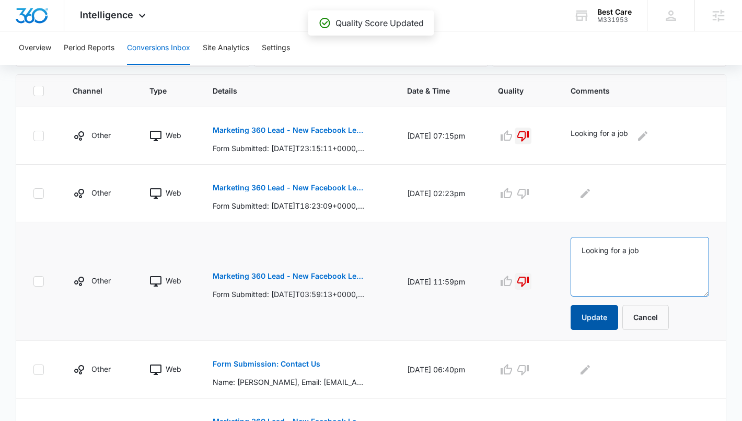
type textarea "Looking for a job"
click at [613, 305] on button "Update" at bounding box center [595, 317] width 48 height 25
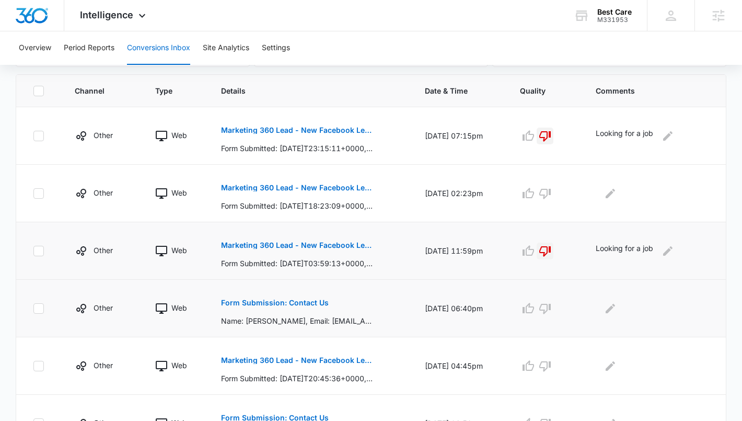
click at [305, 303] on p "Form Submission: Contact Us" at bounding box center [275, 302] width 108 height 7
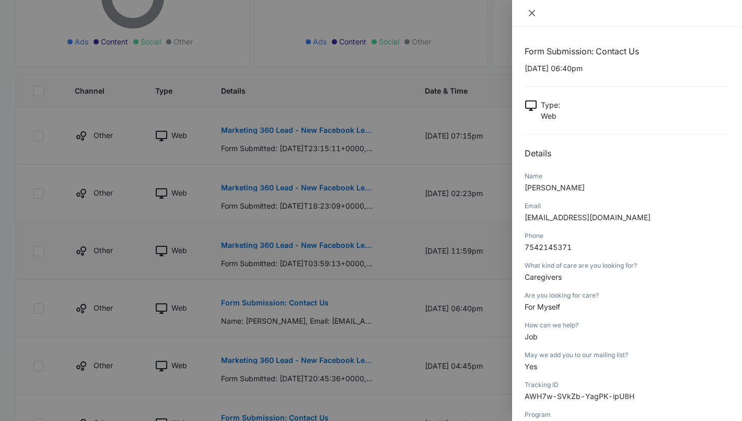
click at [534, 13] on icon "close" at bounding box center [532, 13] width 8 height 8
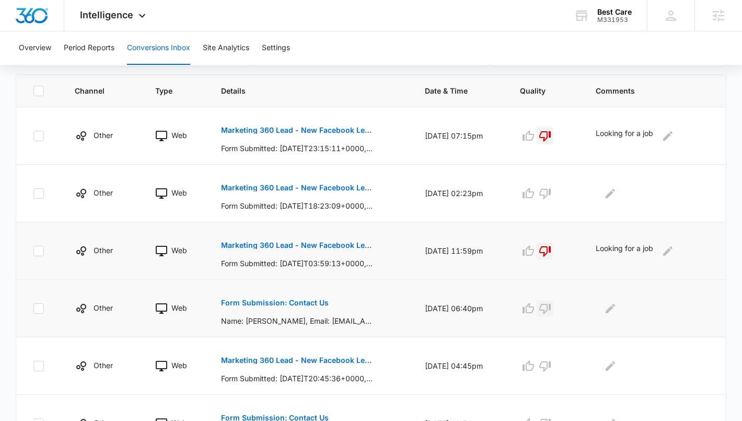
click at [552, 311] on icon "button" at bounding box center [545, 308] width 13 height 13
click at [617, 311] on icon "Edit Comments" at bounding box center [610, 308] width 13 height 13
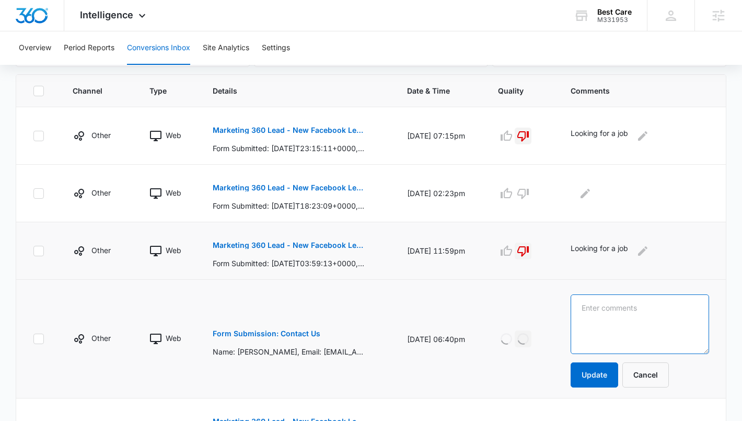
click at [617, 311] on textarea at bounding box center [640, 324] width 139 height 60
paste textarea "Looking for a job"
type textarea "Looking for a job"
click at [615, 379] on button "Update" at bounding box center [595, 374] width 48 height 25
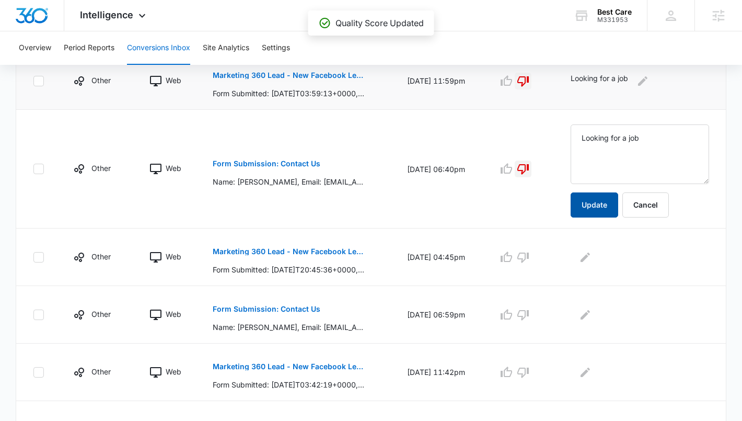
scroll to position [405, 0]
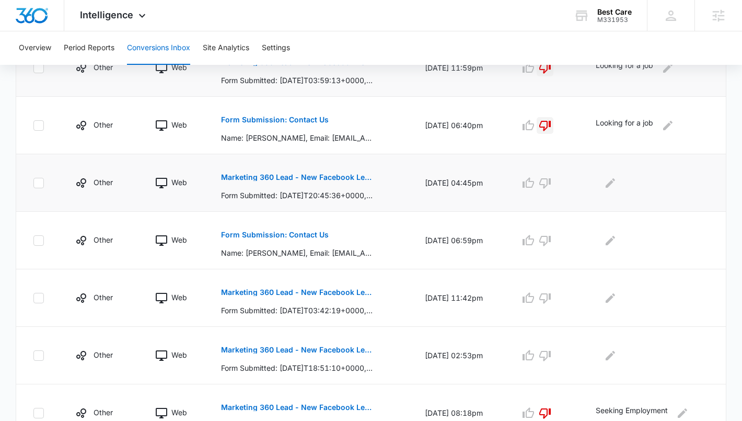
click at [344, 181] on button "Marketing 360 Lead - New Facebook Lead" at bounding box center [297, 177] width 152 height 25
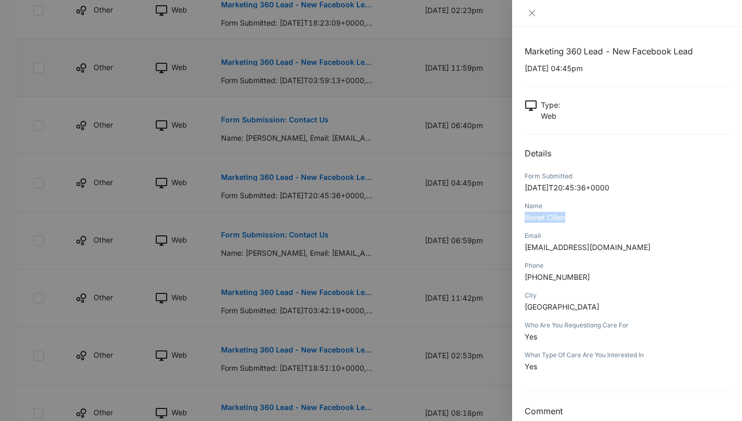
drag, startPoint x: 569, startPoint y: 221, endPoint x: 520, endPoint y: 220, distance: 49.1
click at [520, 220] on div "Marketing 360 Lead - New Facebook Lead [DATE] 04:45pm Type : Web Details Form S…" at bounding box center [627, 224] width 230 height 394
drag, startPoint x: 587, startPoint y: 276, endPoint x: 535, endPoint y: 276, distance: 51.8
click at [534, 276] on p "[PHONE_NUMBER]" at bounding box center [627, 276] width 205 height 11
drag, startPoint x: 616, startPoint y: 249, endPoint x: 523, endPoint y: 249, distance: 93.1
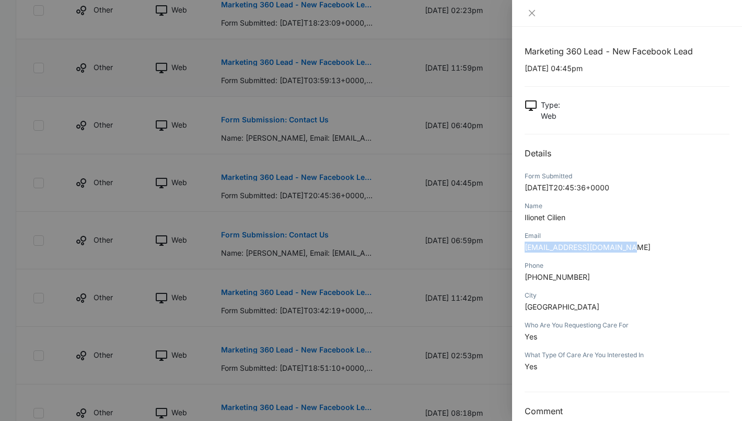
click at [522, 249] on div "Marketing 360 Lead - New Facebook Lead [DATE] 04:45pm Type : Web Details Form S…" at bounding box center [627, 224] width 230 height 394
drag, startPoint x: 594, startPoint y: 308, endPoint x: 526, endPoint y: 309, distance: 68.0
click at [525, 309] on p "[GEOGRAPHIC_DATA]" at bounding box center [627, 306] width 205 height 11
click at [531, 20] on div at bounding box center [627, 13] width 230 height 27
click at [531, 15] on icon "close" at bounding box center [532, 13] width 8 height 8
